Goal: Find specific page/section

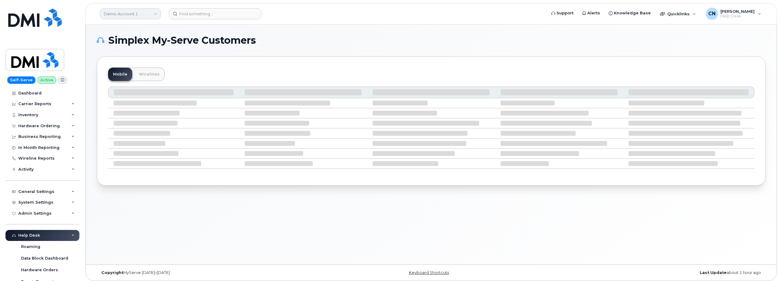
click at [124, 12] on link "Demo Account 1" at bounding box center [130, 13] width 61 height 11
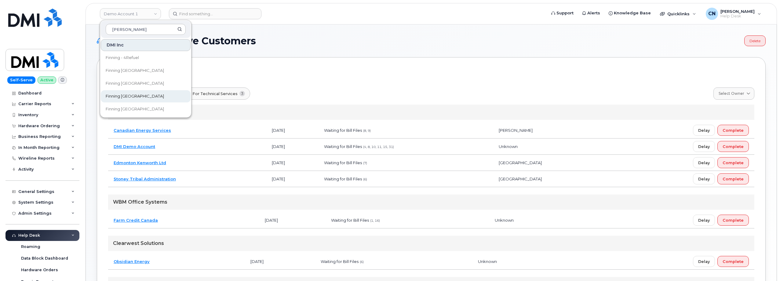
type input "[PERSON_NAME]"
click at [129, 94] on span "Finning [GEOGRAPHIC_DATA]" at bounding box center [135, 96] width 58 height 6
